Goal: Check status

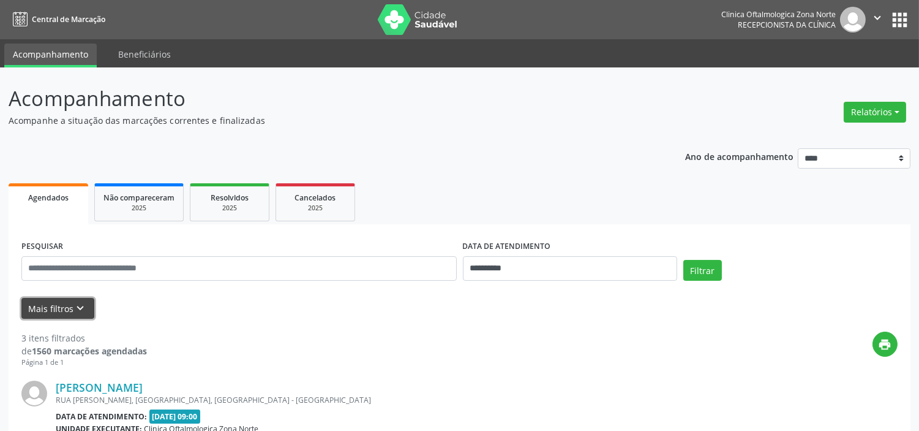
click at [69, 312] on button "Mais filtros keyboard_arrow_down" at bounding box center [57, 308] width 73 height 21
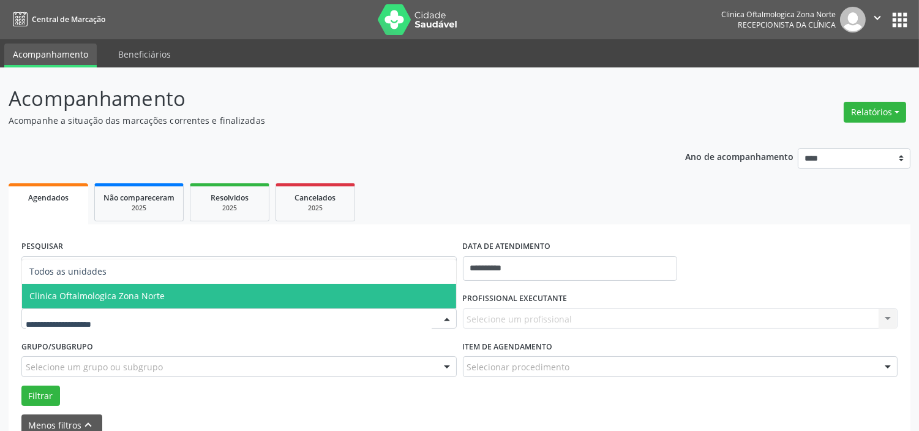
click at [83, 297] on span "Clinica Oftalmologica Zona Norte" at bounding box center [96, 296] width 135 height 12
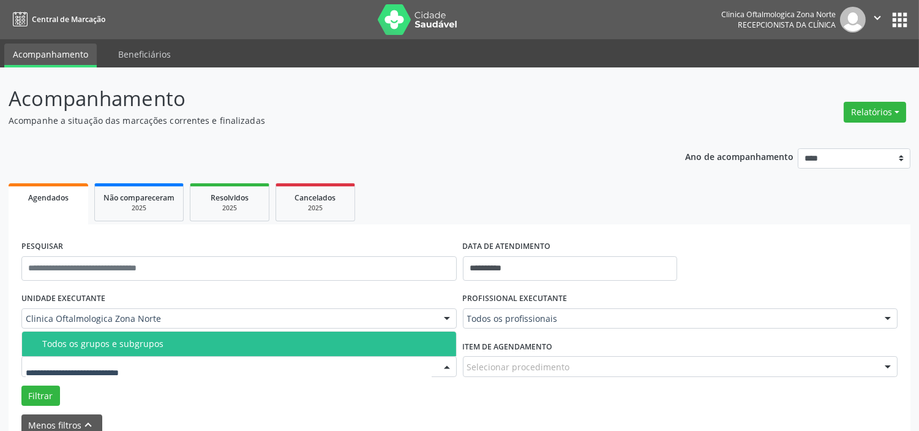
click at [110, 352] on span "Todos os grupos e subgrupos" at bounding box center [239, 343] width 434 height 24
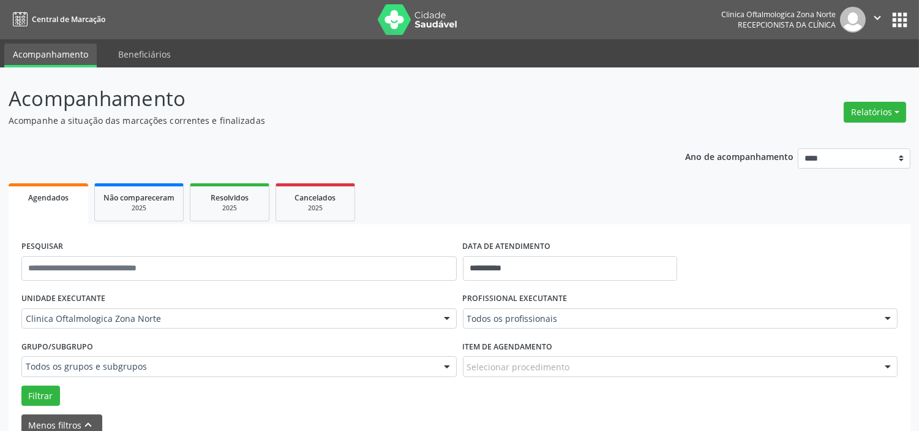
click at [567, 254] on div "DATA DE ATENDIMENTO" at bounding box center [570, 246] width 214 height 19
click at [550, 272] on input "**********" at bounding box center [570, 268] width 214 height 24
click at [533, 187] on span "23" at bounding box center [530, 193] width 24 height 24
type input "**********"
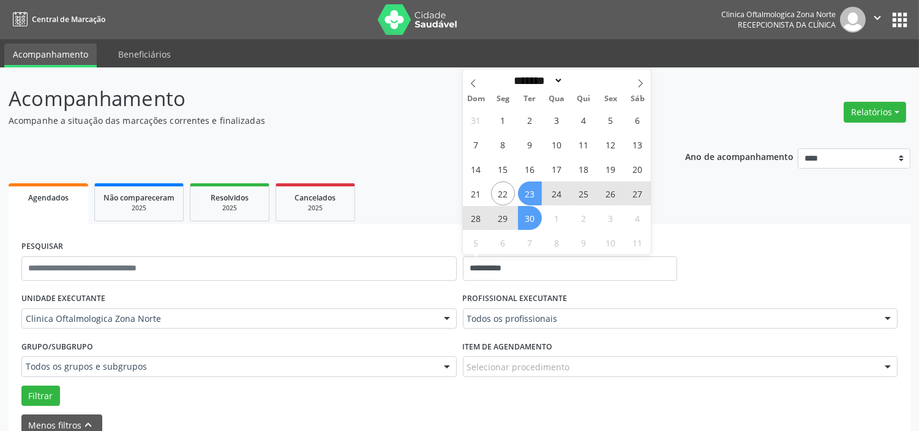
drag, startPoint x: 531, startPoint y: 215, endPoint x: 531, endPoint y: 243, distance: 27.6
click at [531, 216] on span "30" at bounding box center [530, 218] width 24 height 24
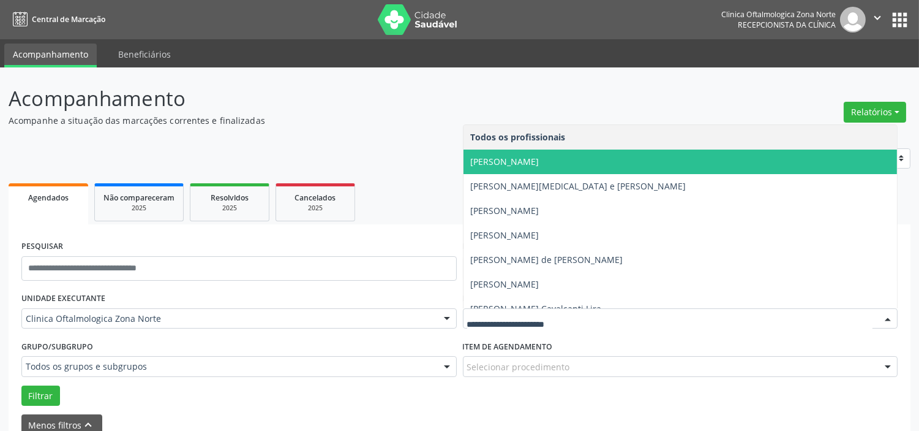
click at [525, 164] on span "[PERSON_NAME]" at bounding box center [505, 162] width 69 height 12
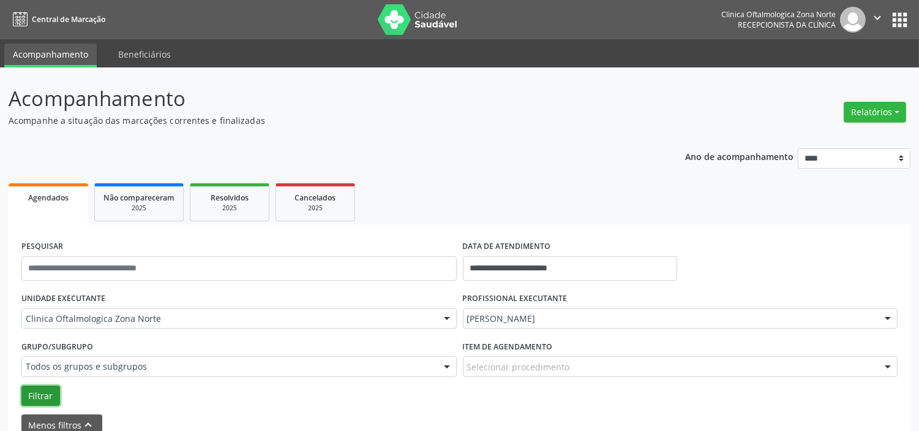
click at [48, 393] on button "Filtrar" at bounding box center [40, 395] width 39 height 21
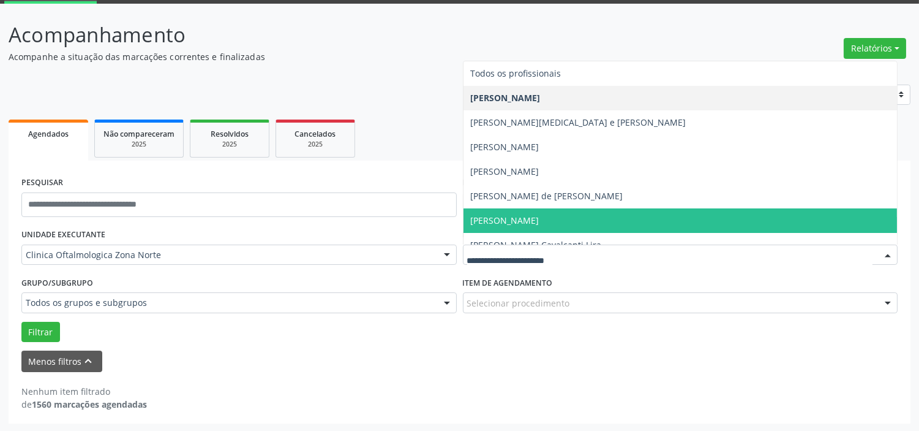
scroll to position [62, 0]
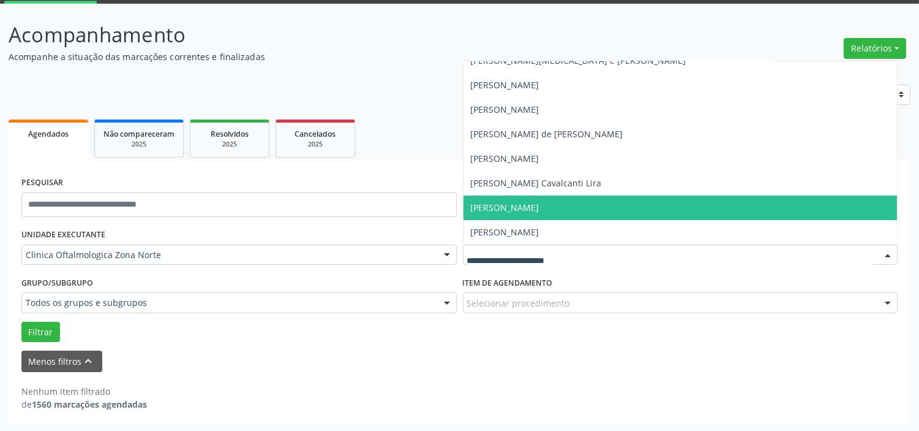
click at [511, 201] on span "[PERSON_NAME]" at bounding box center [505, 207] width 69 height 12
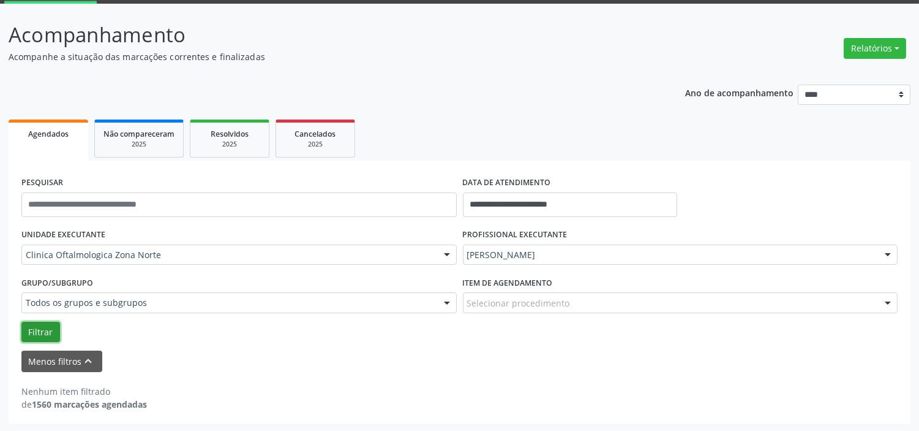
click at [52, 325] on button "Filtrar" at bounding box center [40, 332] width 39 height 21
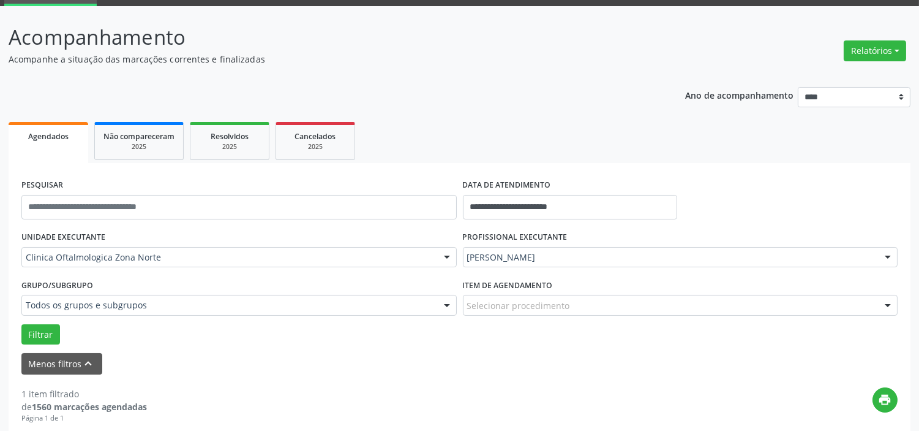
scroll to position [46, 0]
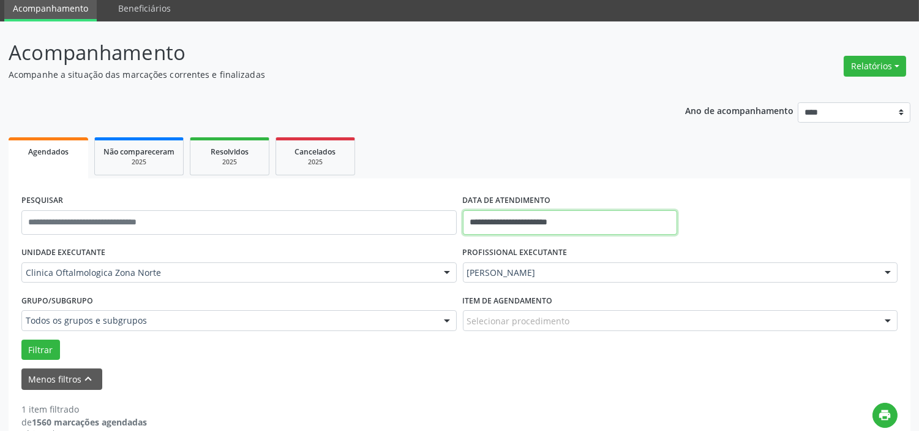
click at [544, 222] on input "**********" at bounding box center [570, 222] width 214 height 24
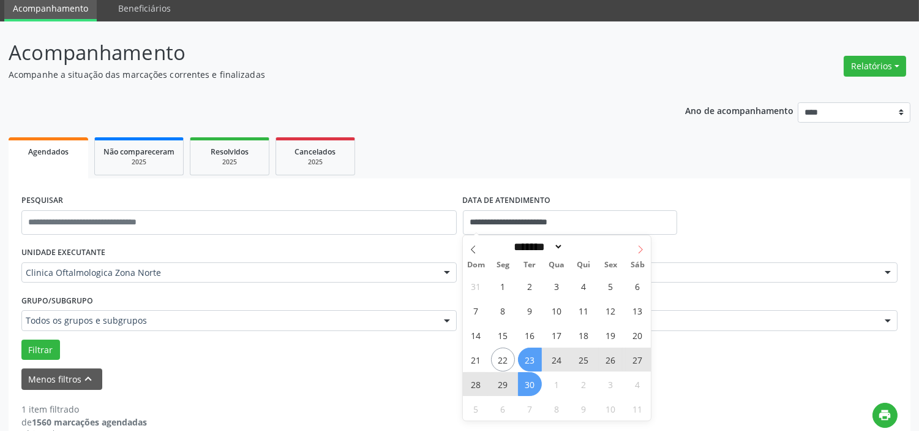
click at [637, 245] on icon at bounding box center [640, 249] width 9 height 9
select select "*"
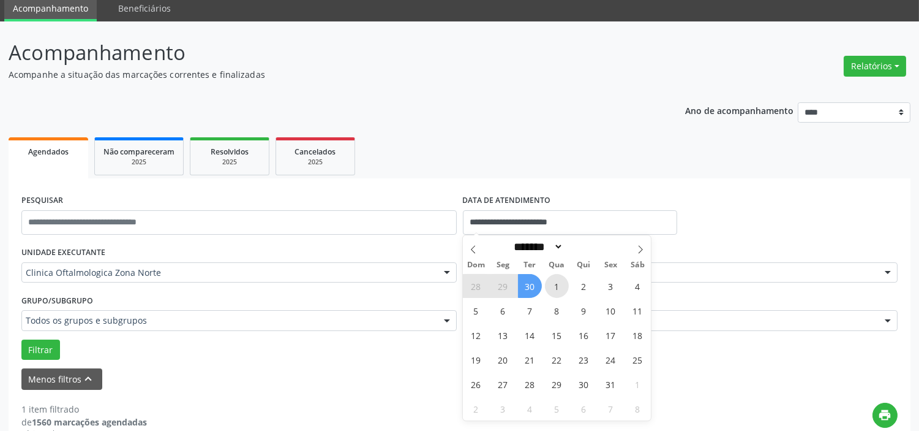
click at [545, 284] on span "1" at bounding box center [557, 286] width 24 height 24
type input "**********"
drag, startPoint x: 643, startPoint y: 252, endPoint x: 635, endPoint y: 268, distance: 18.4
click at [642, 252] on icon at bounding box center [640, 249] width 9 height 9
select select "**"
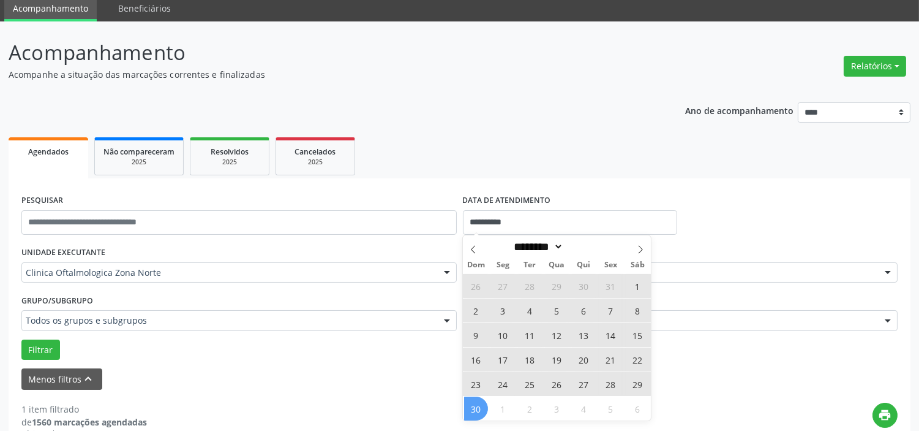
click at [464, 411] on span "30" at bounding box center [476, 408] width 24 height 24
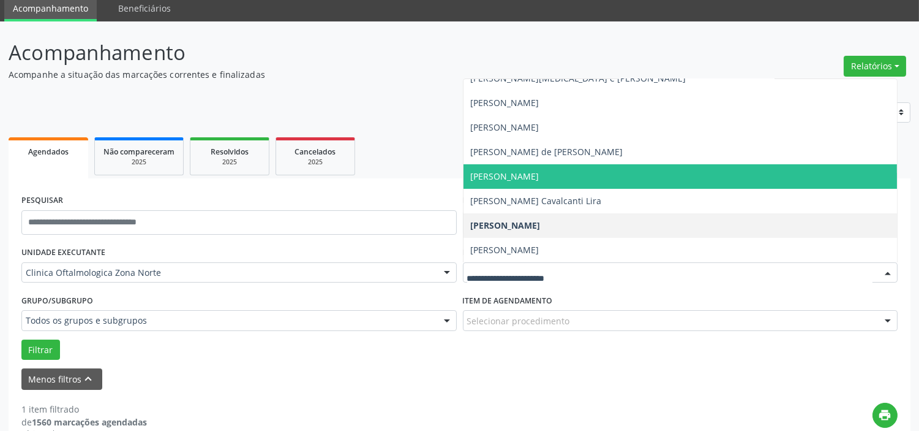
click at [518, 175] on span "[PERSON_NAME]" at bounding box center [505, 176] width 69 height 12
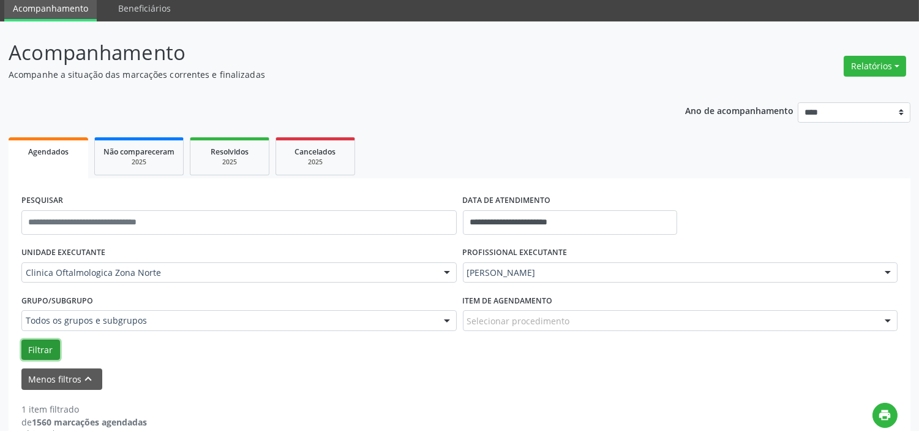
click at [42, 350] on button "Filtrar" at bounding box center [40, 349] width 39 height 21
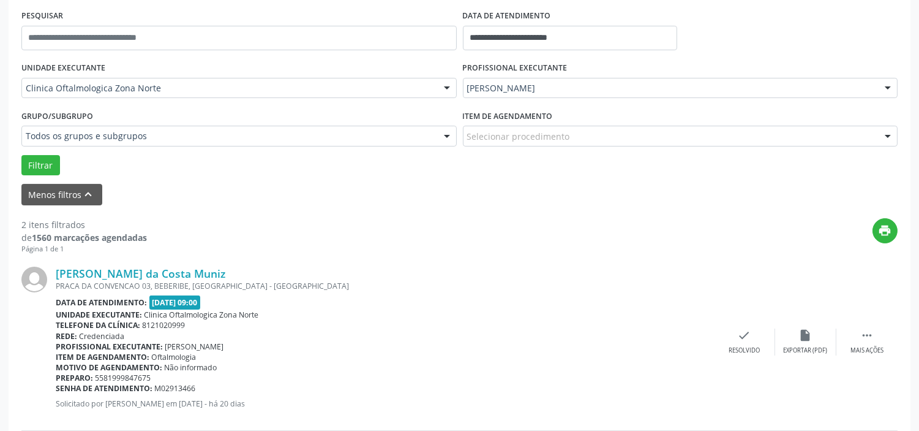
scroll to position [18, 0]
